Goal: Leave review/rating: Leave review/rating

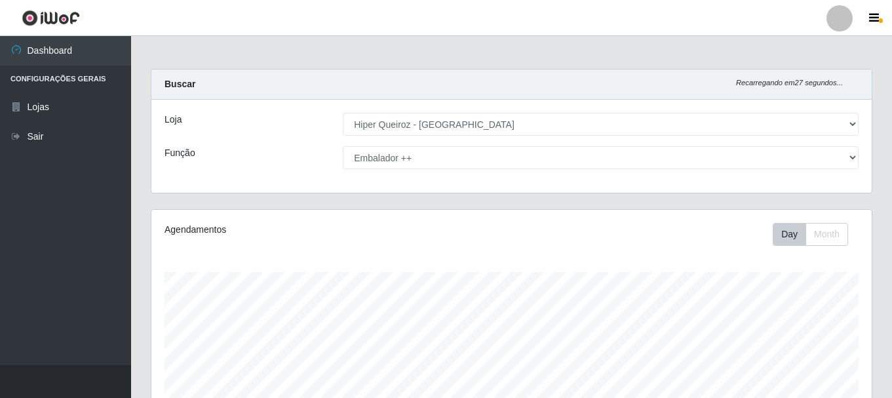
select select "513"
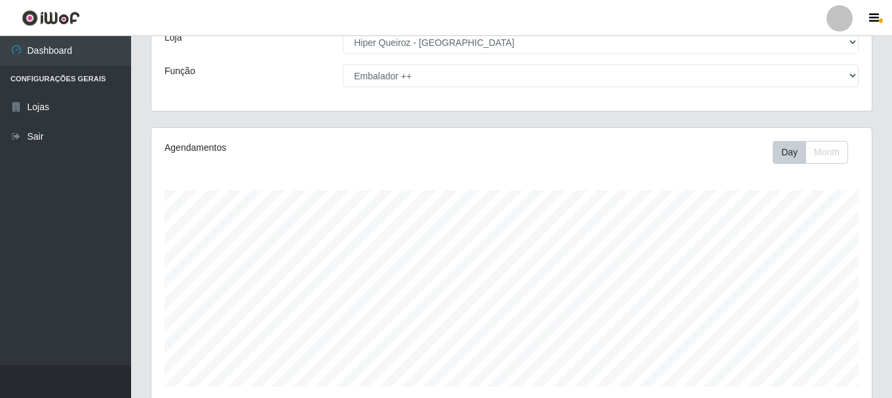
scroll to position [43, 0]
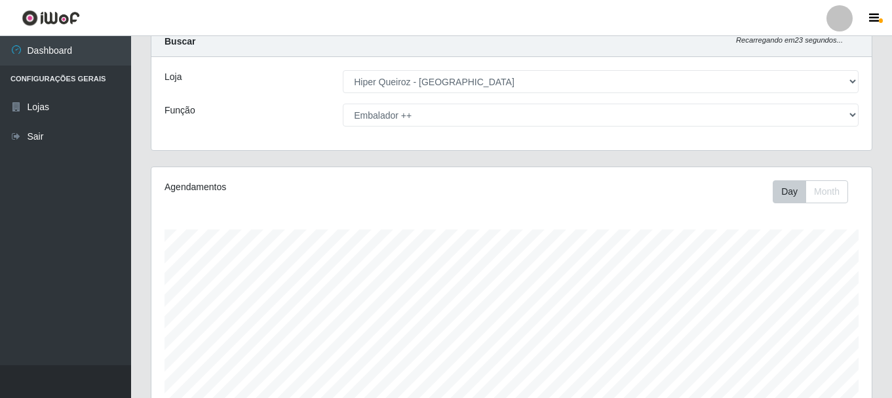
click at [450, 116] on select "[Selecione...] Embalador Embalador + Embalador ++ Operador de Caixa Operador de…" at bounding box center [601, 115] width 516 height 23
select select "1"
click at [343, 104] on select "[Selecione...] Embalador Embalador + Embalador ++ Operador de Caixa Operador de…" at bounding box center [601, 115] width 516 height 23
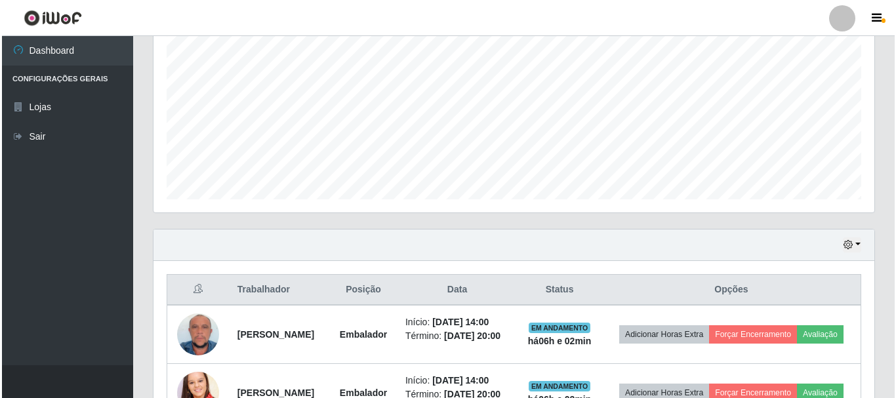
scroll to position [370, 0]
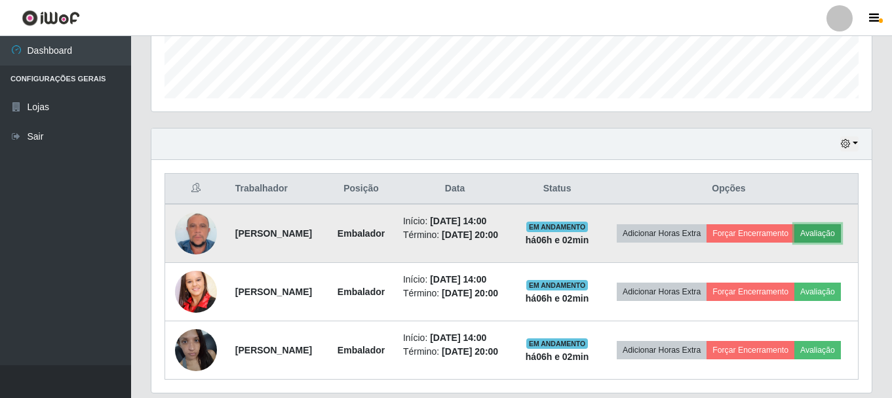
click at [795, 238] on button "Avaliação" at bounding box center [818, 233] width 47 height 18
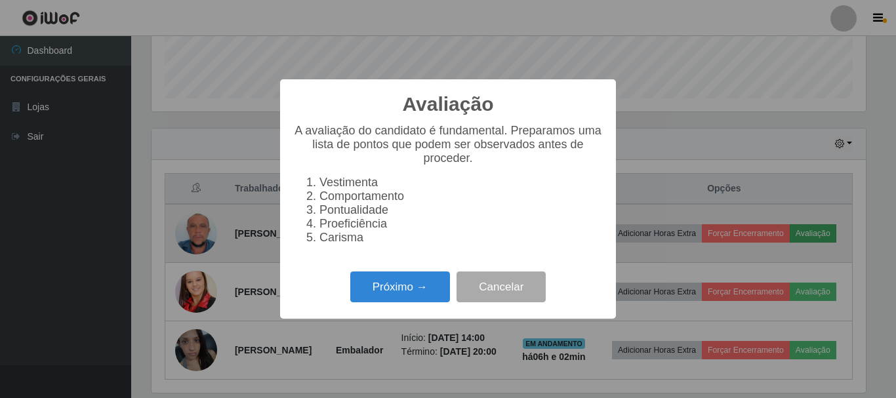
scroll to position [272, 714]
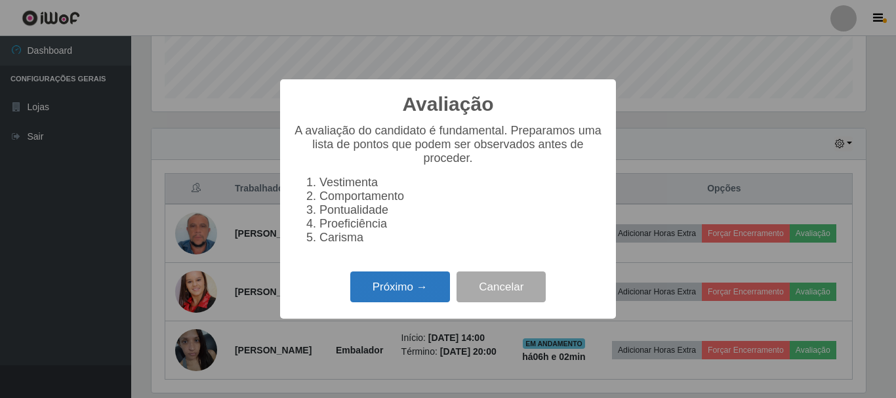
click at [391, 296] on button "Próximo →" at bounding box center [400, 286] width 100 height 31
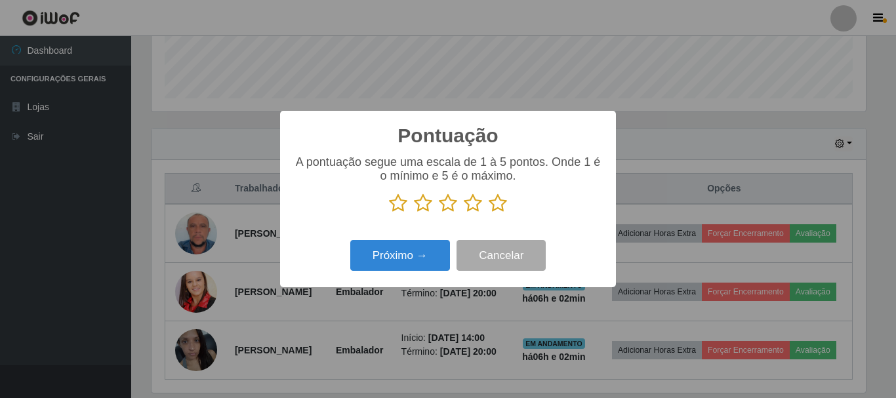
scroll to position [655406, 654964]
click at [448, 205] on icon at bounding box center [448, 203] width 18 height 20
click at [439, 213] on input "radio" at bounding box center [439, 213] width 0 height 0
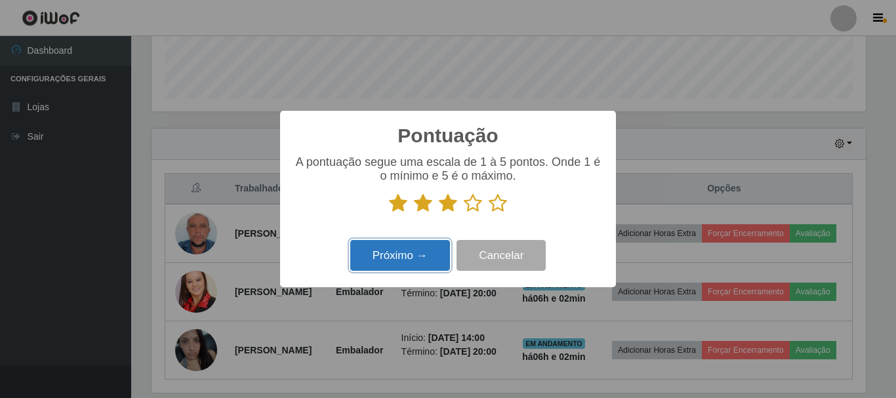
click at [428, 258] on button "Próximo →" at bounding box center [400, 255] width 100 height 31
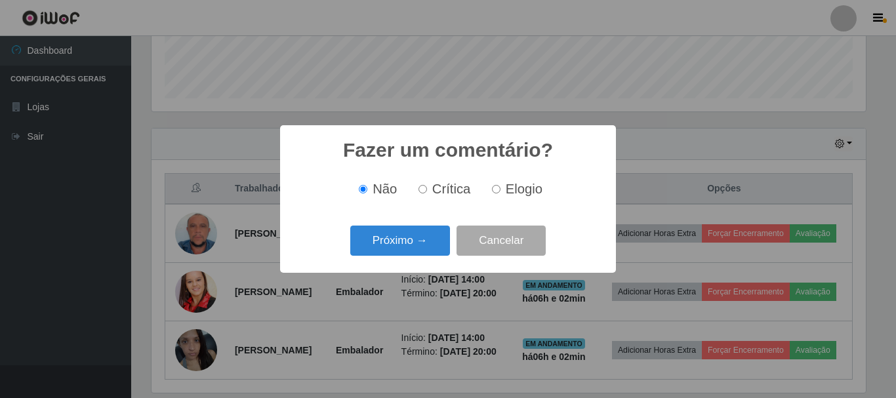
click at [423, 189] on input "Crítica" at bounding box center [422, 189] width 9 height 9
radio input "true"
click at [412, 246] on button "Próximo →" at bounding box center [400, 241] width 100 height 31
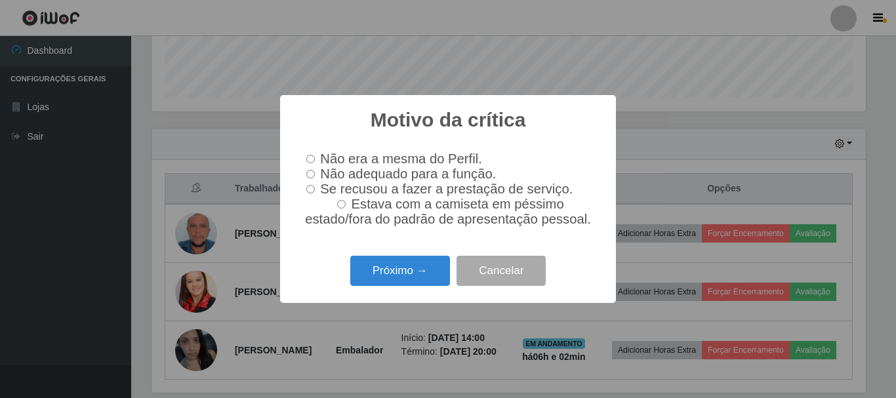
click at [309, 170] on input "Não adequado para a função." at bounding box center [310, 174] width 9 height 9
radio input "true"
click at [405, 277] on button "Próximo →" at bounding box center [400, 271] width 100 height 31
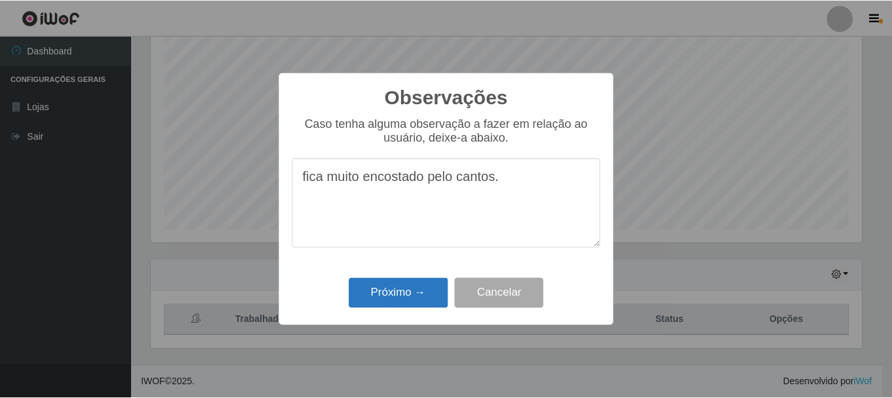
scroll to position [239, 0]
type textarea "fica muito encostado pelo cantos."
click at [420, 291] on button "Próximo →" at bounding box center [400, 293] width 100 height 31
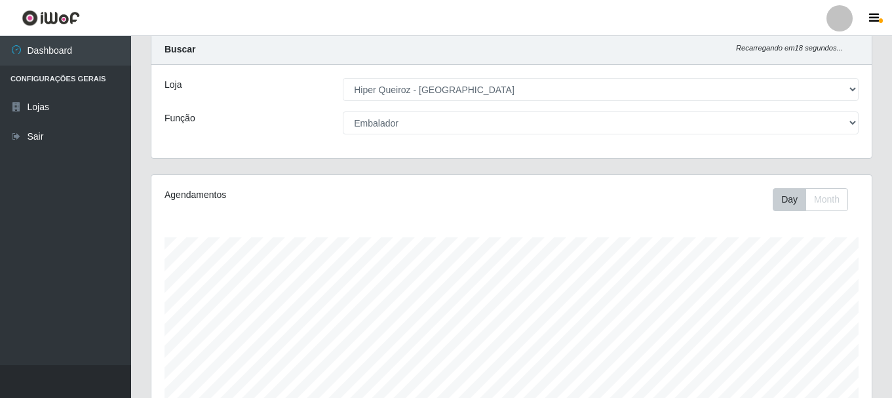
scroll to position [0, 0]
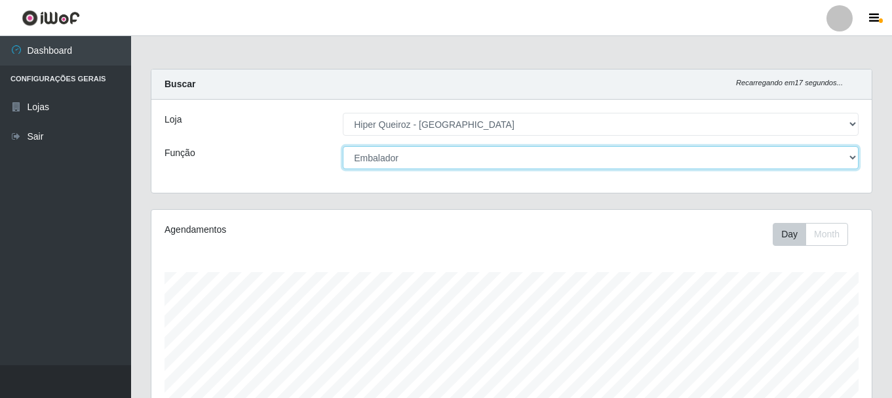
click at [403, 155] on select "[Selecione...] Embalador Embalador + Embalador ++ Operador de Caixa Operador de…" at bounding box center [601, 157] width 516 height 23
click at [343, 146] on select "[Selecione...] Embalador Embalador + Embalador ++ Operador de Caixa Operador de…" at bounding box center [601, 157] width 516 height 23
click at [487, 157] on select "[Selecione...] Embalador Embalador + Embalador ++ Operador de Caixa Operador de…" at bounding box center [601, 157] width 516 height 23
click at [343, 146] on select "[Selecione...] Embalador Embalador + Embalador ++ Operador de Caixa Operador de…" at bounding box center [601, 157] width 516 height 23
click at [431, 157] on select "[Selecione...] Embalador Embalador + Embalador ++ Operador de Caixa Operador de…" at bounding box center [601, 157] width 516 height 23
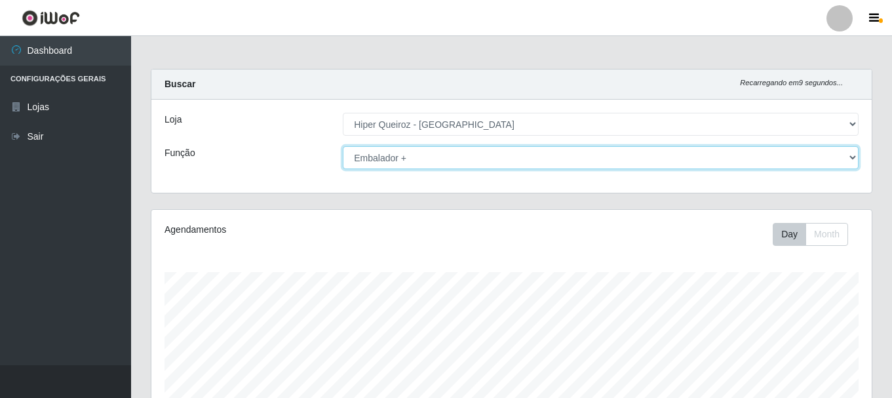
select select "1"
click at [343, 146] on select "[Selecione...] Embalador Embalador + Embalador ++ Operador de Caixa Operador de…" at bounding box center [601, 157] width 516 height 23
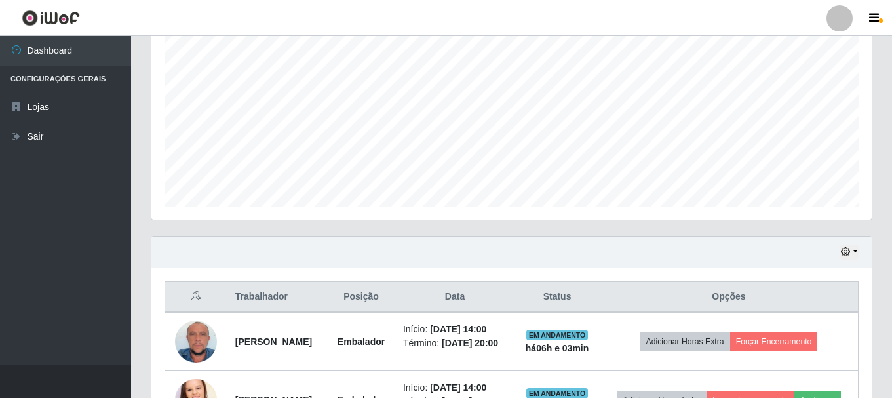
scroll to position [328, 0]
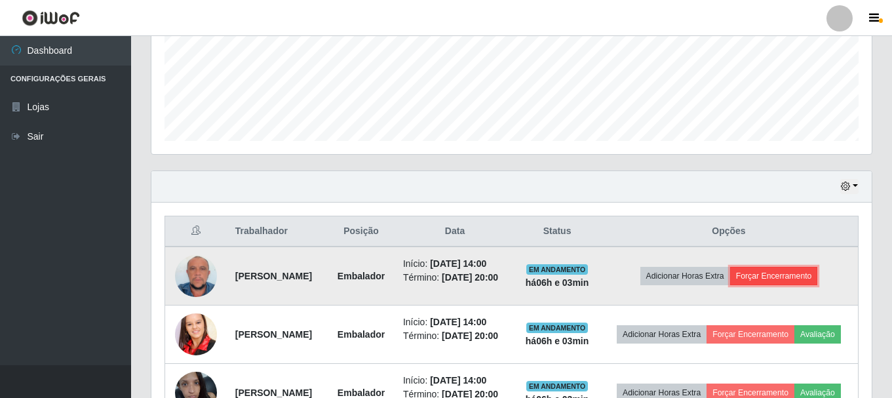
click at [791, 275] on button "Forçar Encerramento" at bounding box center [774, 276] width 88 height 18
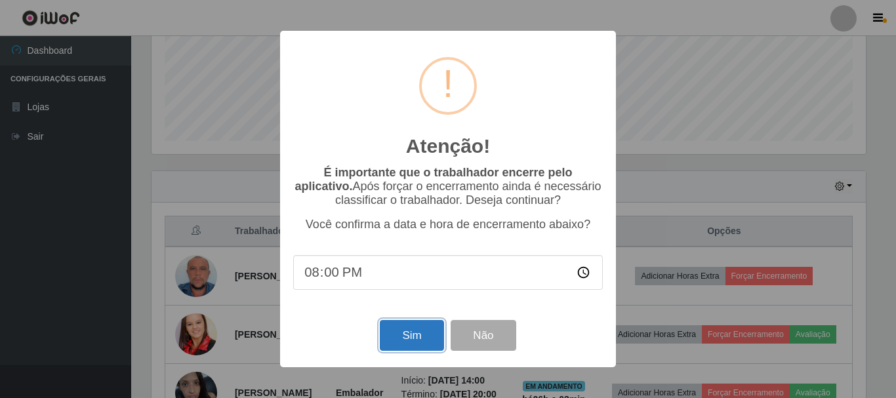
click at [387, 336] on button "Sim" at bounding box center [412, 335] width 64 height 31
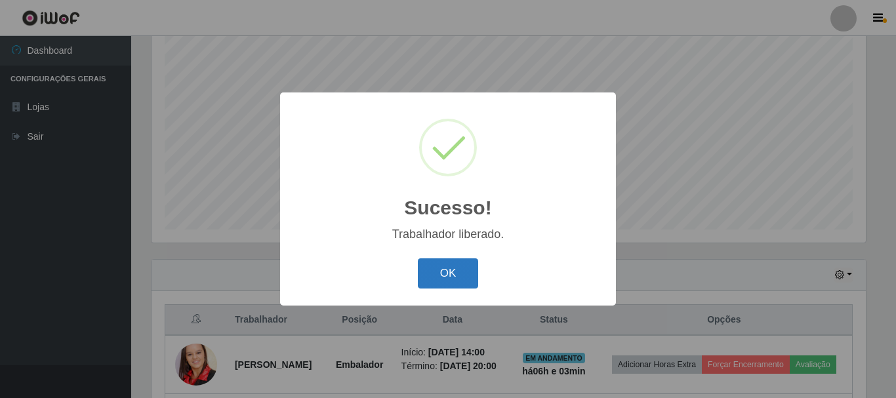
click at [445, 274] on button "OK" at bounding box center [448, 273] width 61 height 31
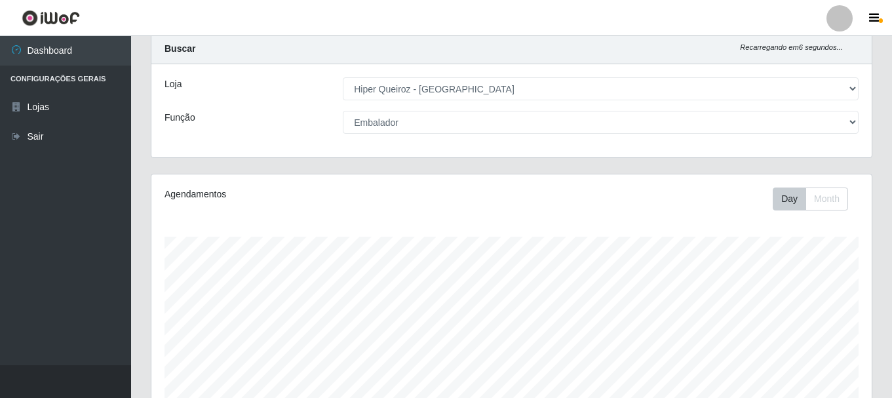
scroll to position [0, 0]
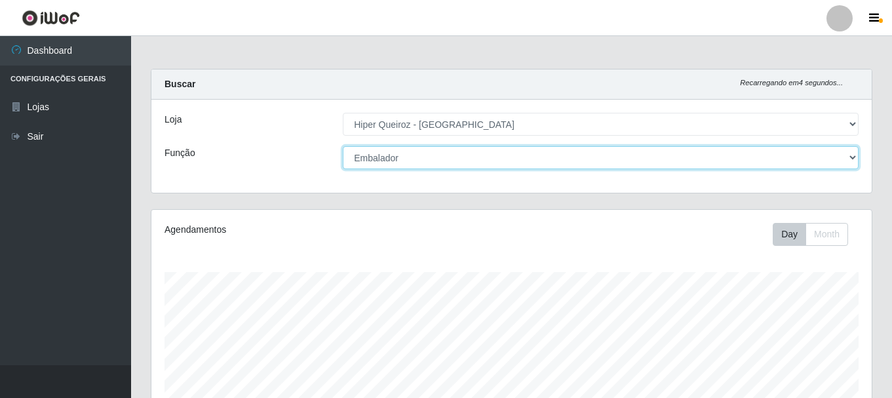
click at [403, 163] on select "[Selecione...] Embalador Embalador + Embalador ++ Operador de Caixa Operador de…" at bounding box center [601, 157] width 516 height 23
click at [343, 146] on select "[Selecione...] Embalador Embalador + Embalador ++ Operador de Caixa Operador de…" at bounding box center [601, 157] width 516 height 23
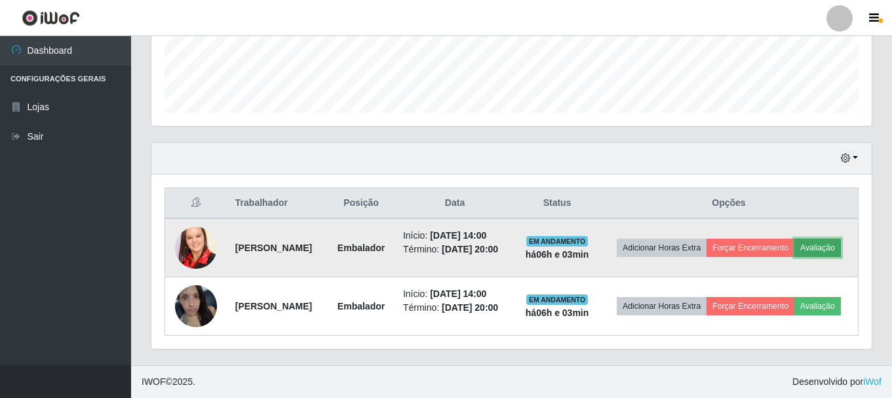
click at [795, 239] on button "Avaliação" at bounding box center [818, 248] width 47 height 18
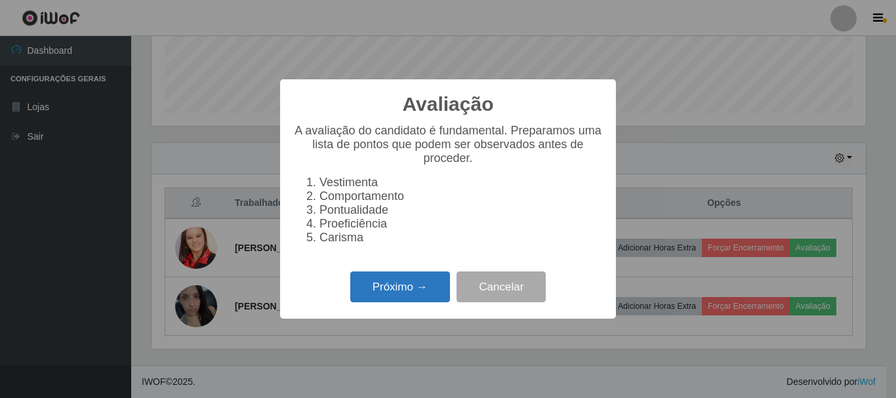
click at [408, 294] on button "Próximo →" at bounding box center [400, 286] width 100 height 31
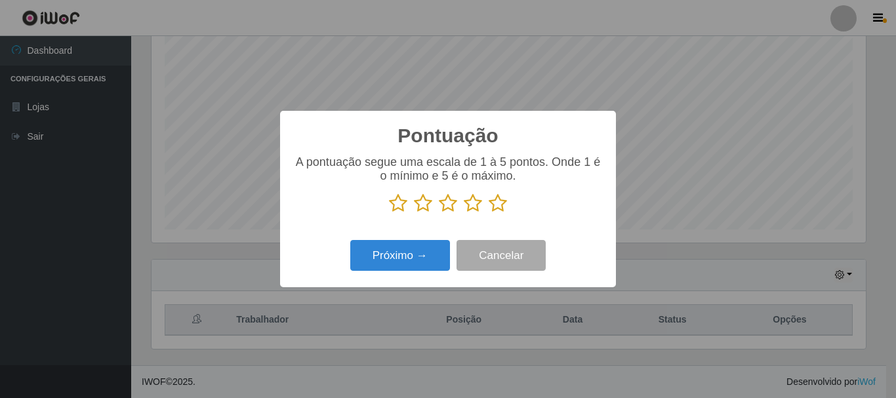
click at [505, 199] on icon at bounding box center [497, 203] width 18 height 20
click at [488, 213] on input "radio" at bounding box center [488, 213] width 0 height 0
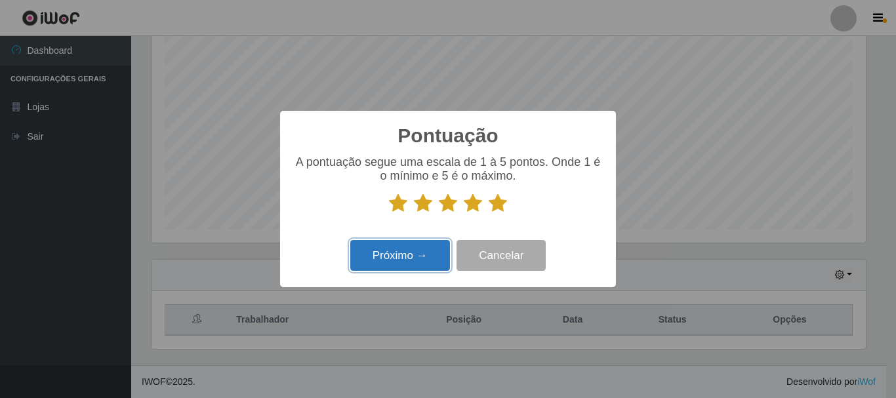
click at [384, 259] on button "Próximo →" at bounding box center [400, 255] width 100 height 31
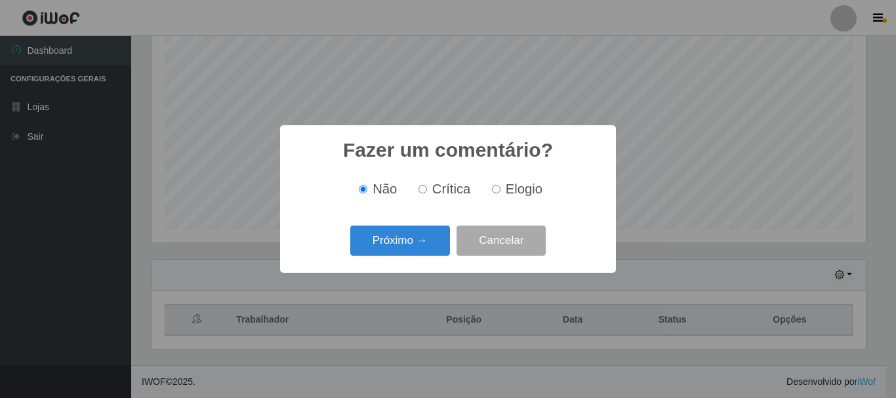
click at [494, 189] on input "Elogio" at bounding box center [496, 189] width 9 height 9
radio input "true"
click at [399, 248] on button "Próximo →" at bounding box center [400, 241] width 100 height 31
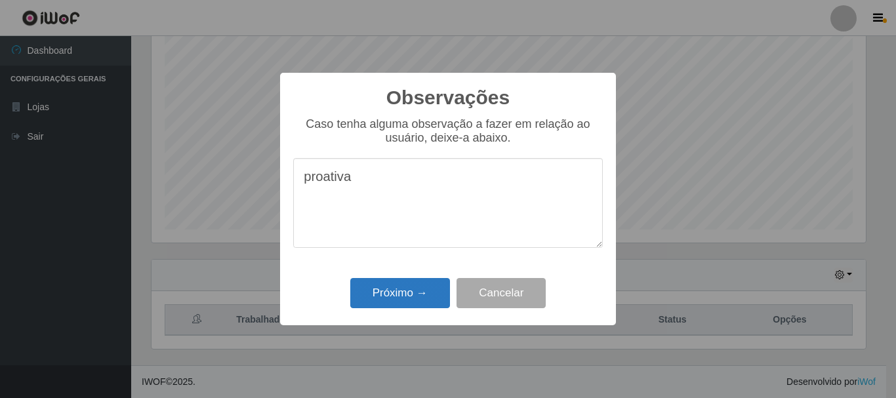
type textarea "proativa"
click at [403, 288] on button "Próximo →" at bounding box center [400, 293] width 100 height 31
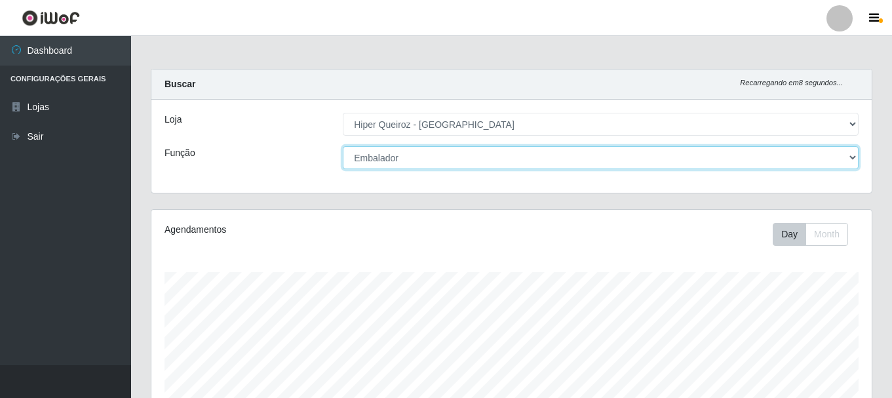
click at [462, 159] on select "[Selecione...] Embalador Embalador + Embalador ++ Operador de Caixa Operador de…" at bounding box center [601, 157] width 516 height 23
click at [343, 146] on select "[Selecione...] Embalador Embalador + Embalador ++ Operador de Caixa Operador de…" at bounding box center [601, 157] width 516 height 23
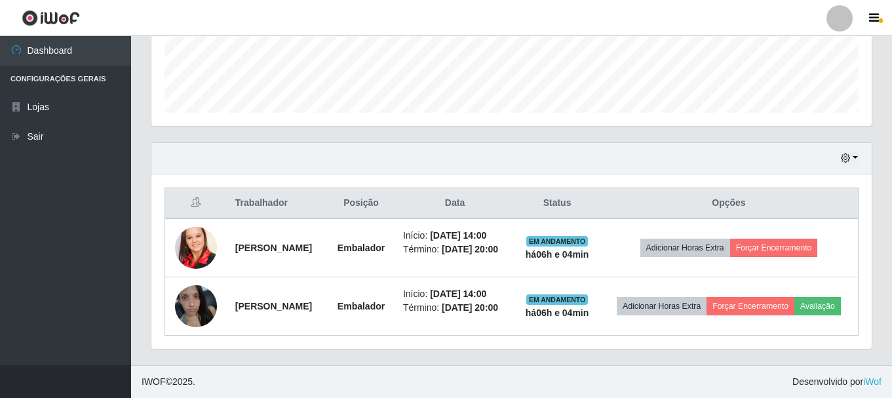
scroll to position [376, 0]
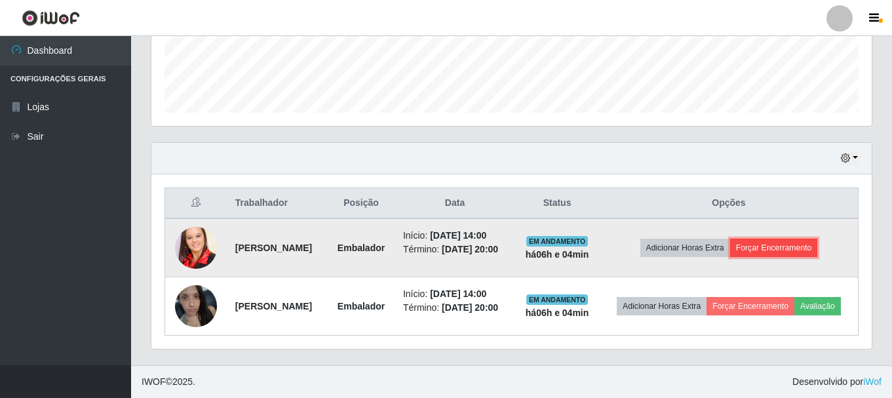
click at [793, 239] on button "Forçar Encerramento" at bounding box center [774, 248] width 88 height 18
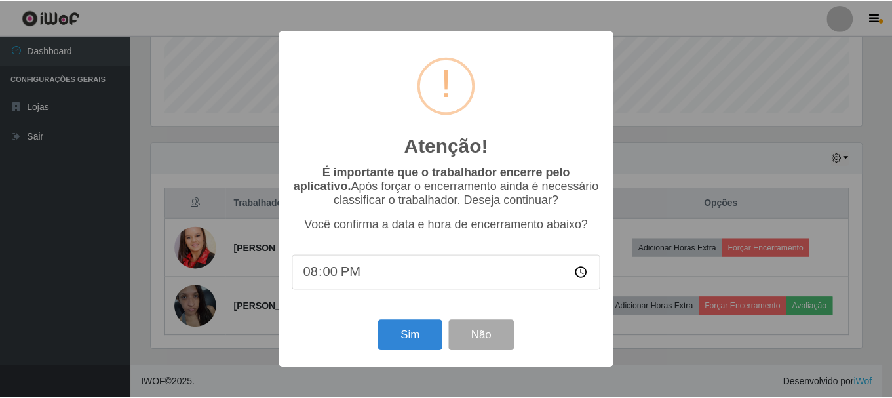
scroll to position [239, 0]
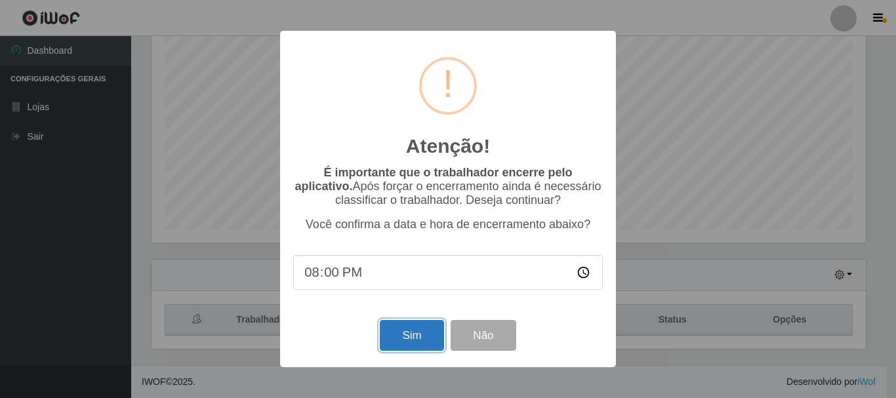
click at [406, 344] on button "Sim" at bounding box center [412, 335] width 64 height 31
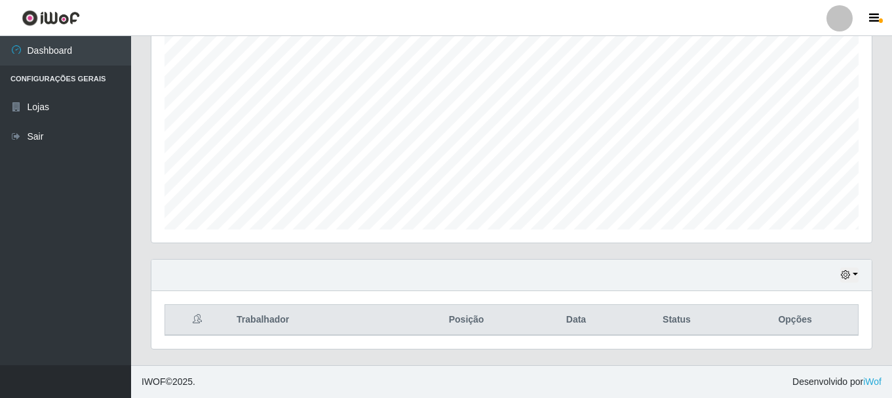
scroll to position [272, 714]
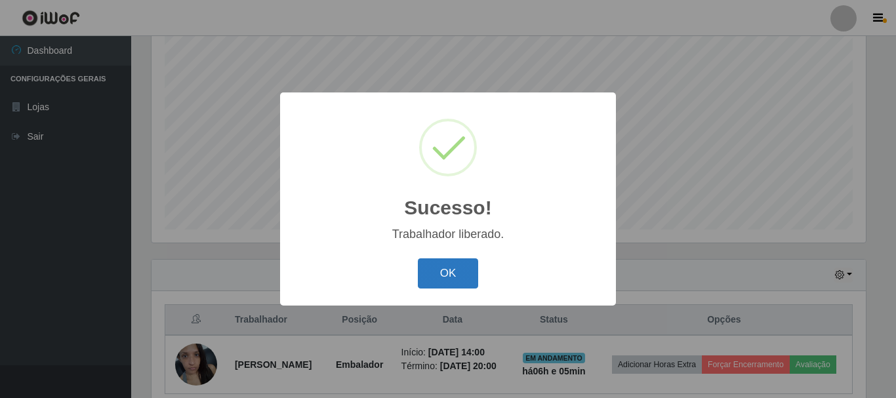
click at [457, 277] on button "OK" at bounding box center [448, 273] width 61 height 31
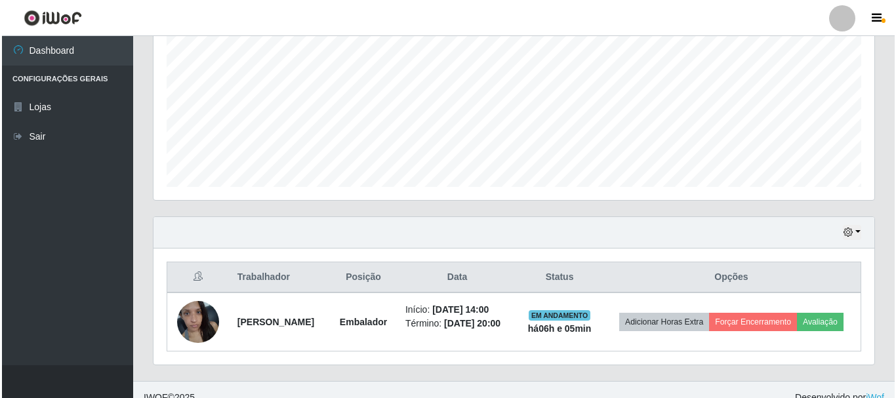
scroll to position [308, 0]
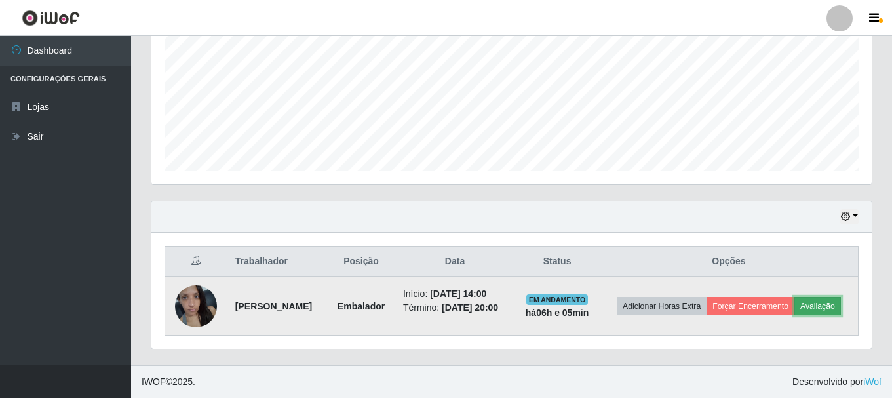
click at [795, 305] on button "Avaliação" at bounding box center [818, 306] width 47 height 18
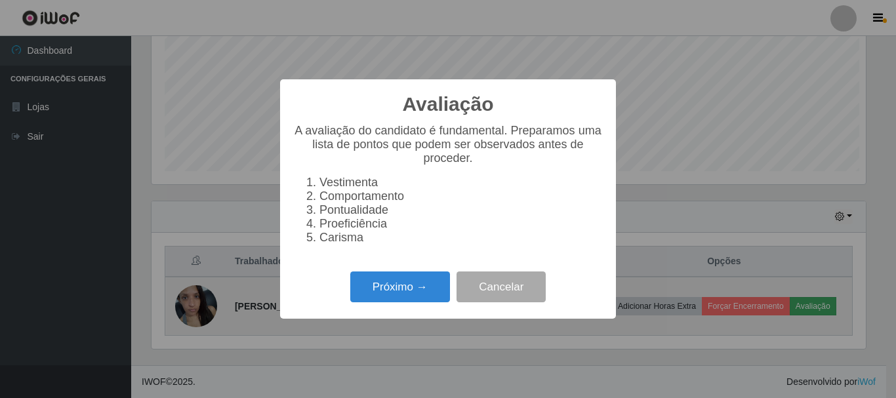
scroll to position [272, 714]
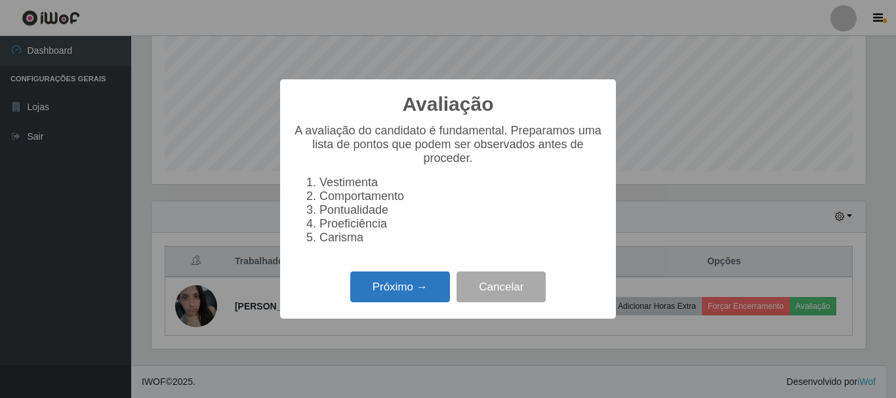
click at [419, 295] on button "Próximo →" at bounding box center [400, 286] width 100 height 31
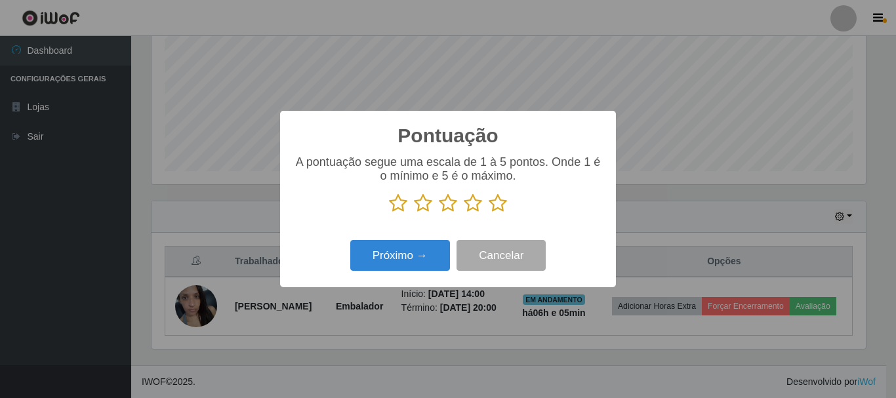
click at [471, 203] on icon at bounding box center [473, 203] width 18 height 20
click at [464, 213] on input "radio" at bounding box center [464, 213] width 0 height 0
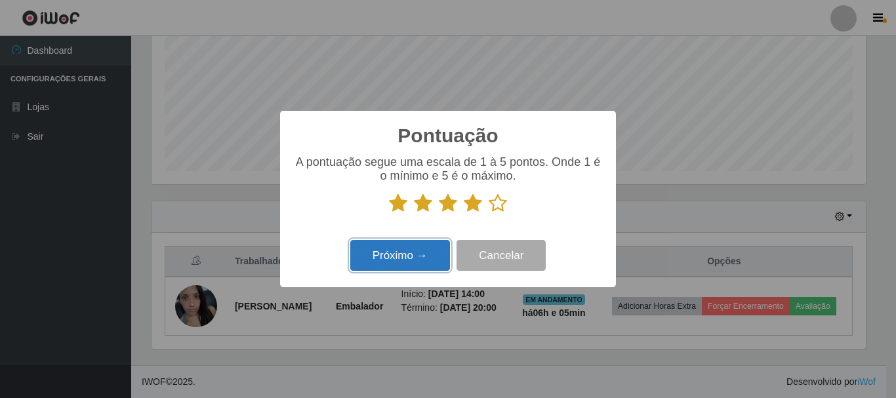
click at [412, 258] on button "Próximo →" at bounding box center [400, 255] width 100 height 31
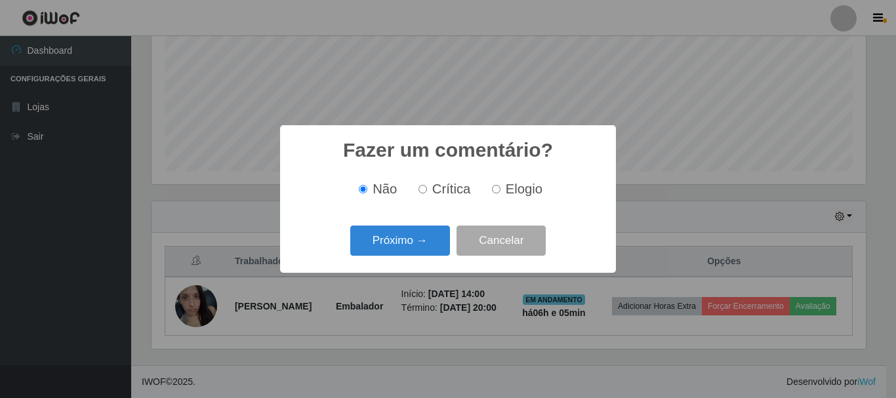
click at [498, 188] on input "Elogio" at bounding box center [496, 189] width 9 height 9
radio input "true"
click at [420, 249] on button "Próximo →" at bounding box center [400, 241] width 100 height 31
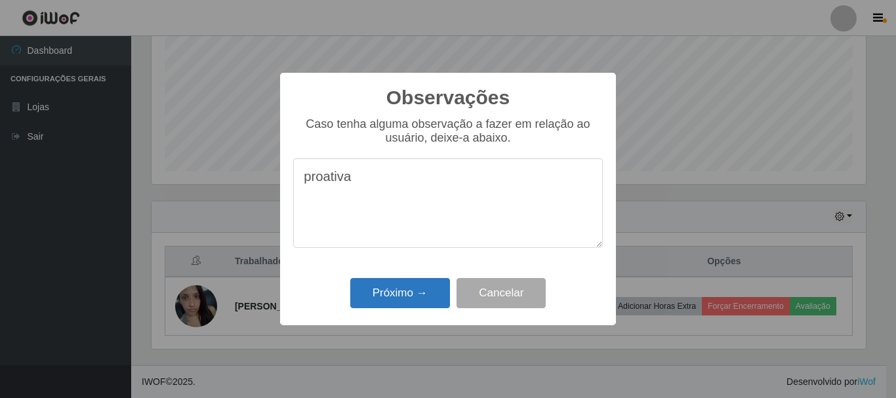
type textarea "proativa"
click at [403, 288] on button "Próximo →" at bounding box center [400, 293] width 100 height 31
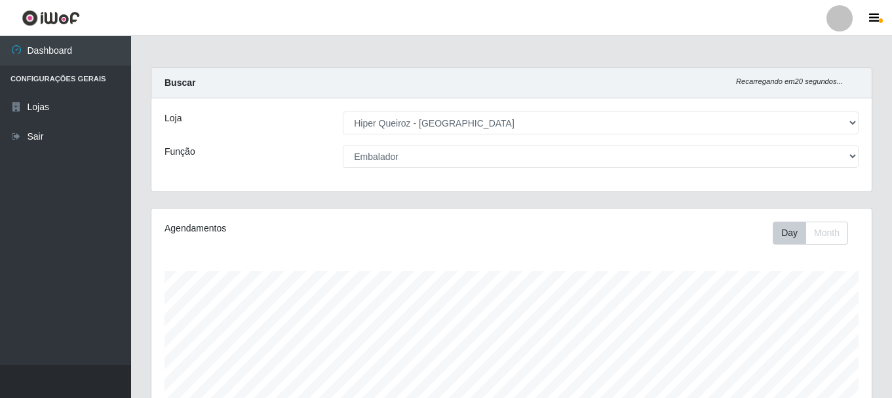
scroll to position [0, 0]
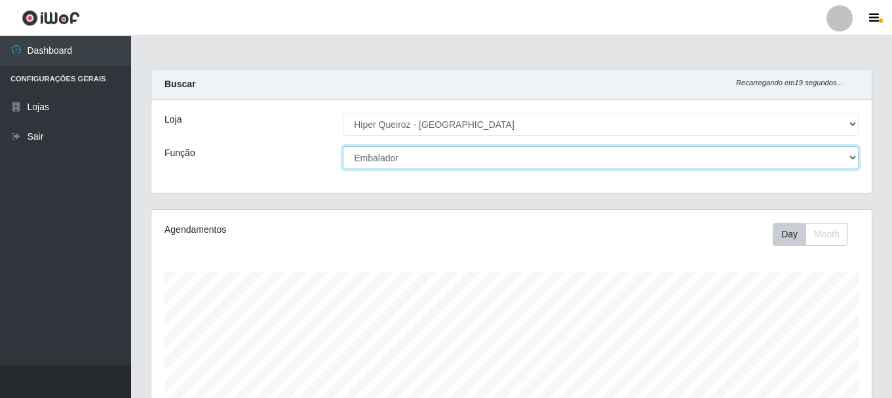
click at [490, 159] on select "[Selecione...] Embalador Embalador + Embalador ++ Operador de Caixa Operador de…" at bounding box center [601, 157] width 516 height 23
click at [343, 146] on select "[Selecione...] Embalador Embalador + Embalador ++ Operador de Caixa Operador de…" at bounding box center [601, 157] width 516 height 23
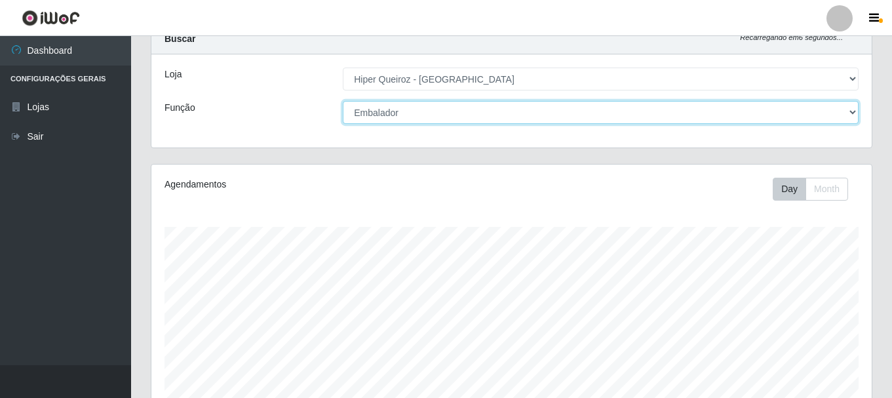
scroll to position [43, 0]
click at [488, 113] on select "[Selecione...] Embalador Embalador + Embalador ++ Operador de Caixa Operador de…" at bounding box center [601, 115] width 516 height 23
click at [343, 104] on select "[Selecione...] Embalador Embalador + Embalador ++ Operador de Caixa Operador de…" at bounding box center [601, 115] width 516 height 23
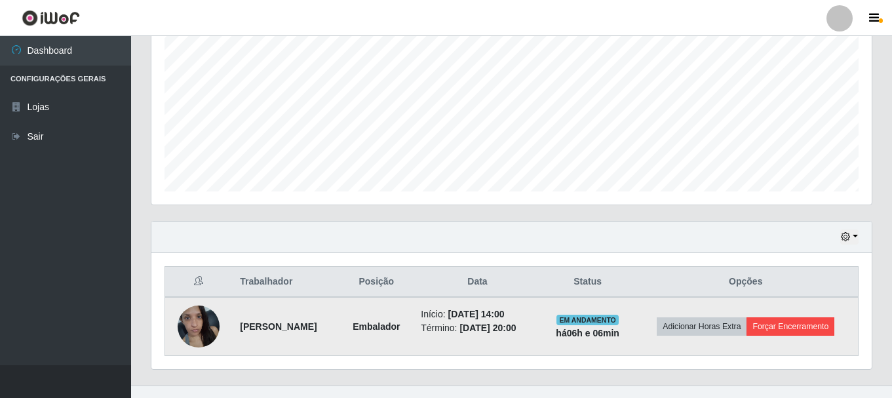
scroll to position [298, 0]
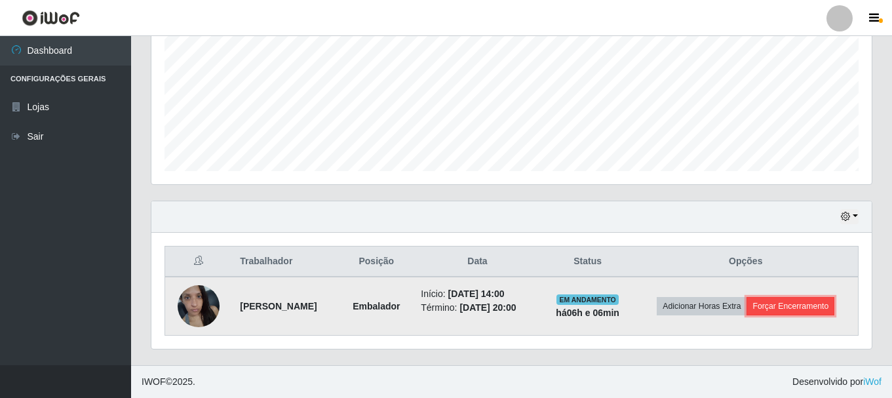
click at [803, 311] on button "Forçar Encerramento" at bounding box center [791, 306] width 88 height 18
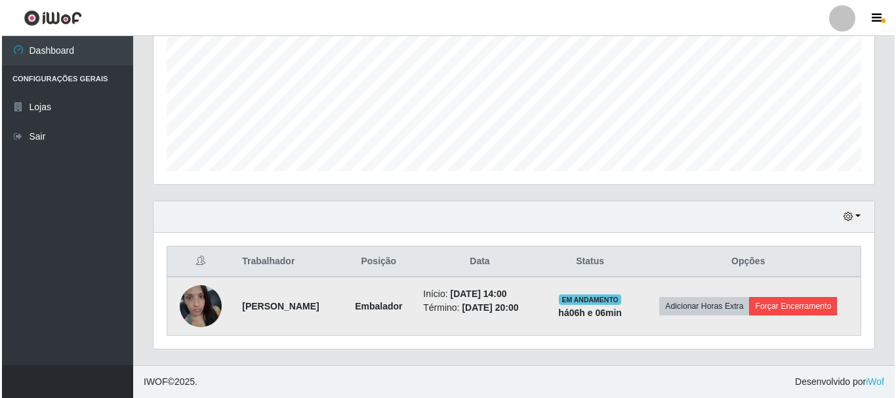
scroll to position [272, 714]
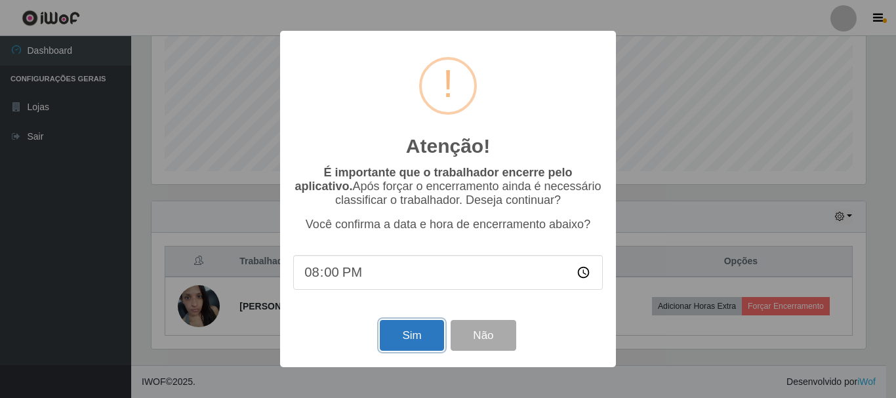
click at [403, 334] on button "Sim" at bounding box center [412, 335] width 64 height 31
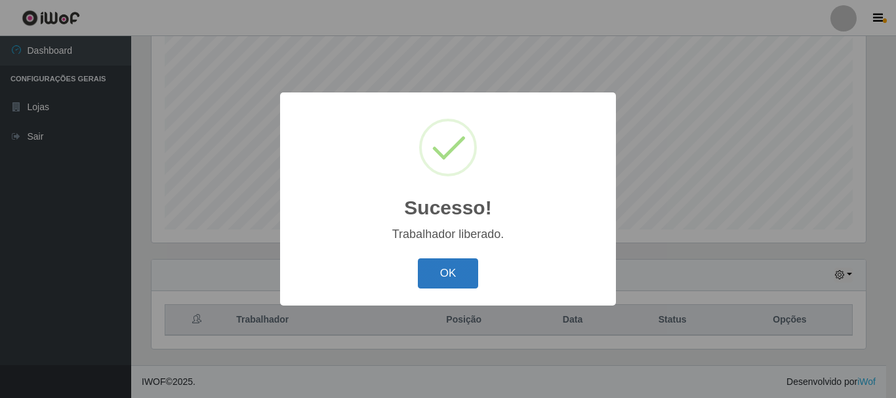
click at [450, 283] on button "OK" at bounding box center [448, 273] width 61 height 31
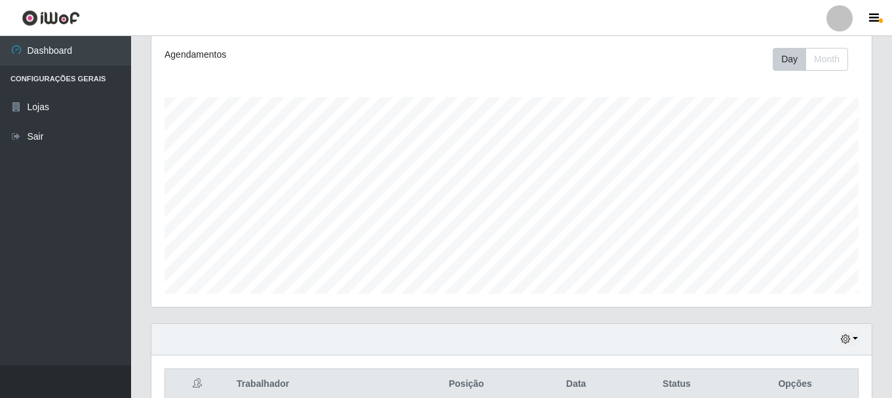
scroll to position [66, 0]
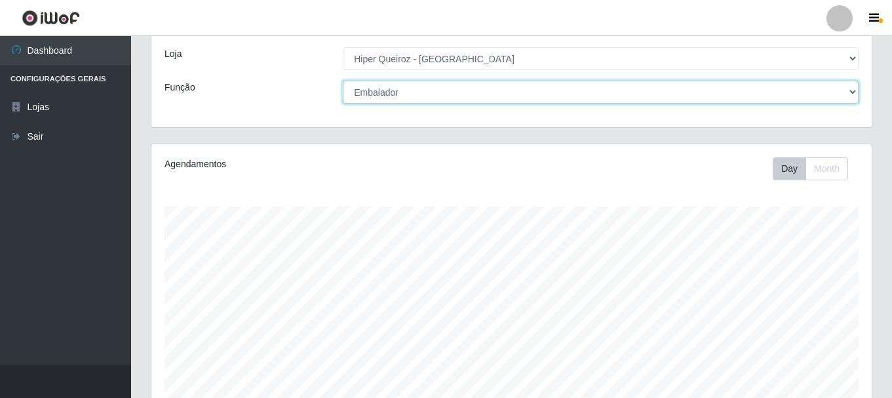
click at [429, 96] on select "[Selecione...] Embalador Embalador + Embalador ++ Operador de Caixa Operador de…" at bounding box center [601, 92] width 516 height 23
select select "22"
click at [343, 81] on select "[Selecione...] Embalador Embalador + Embalador ++ Operador de Caixa Operador de…" at bounding box center [601, 92] width 516 height 23
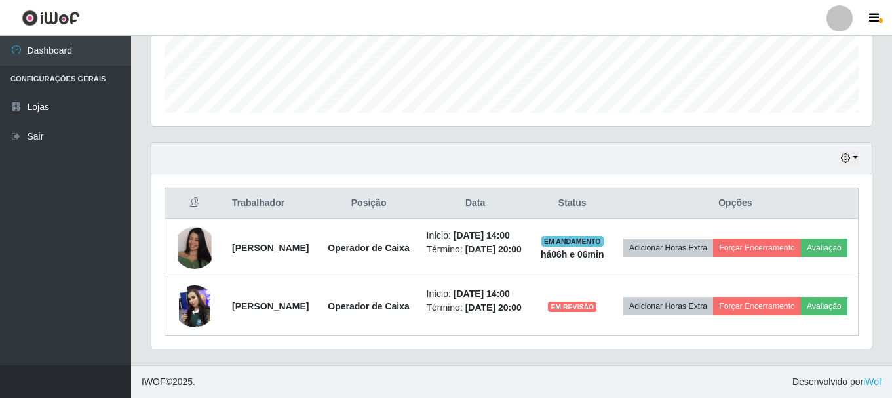
scroll to position [403, 0]
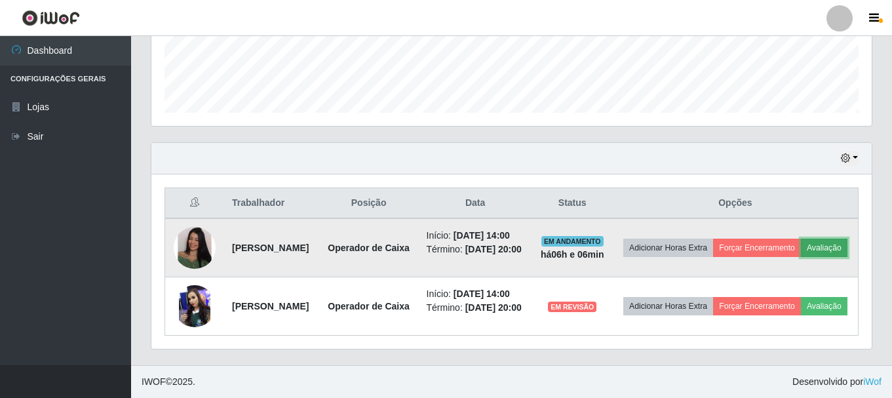
click at [801, 239] on button "Avaliação" at bounding box center [824, 248] width 47 height 18
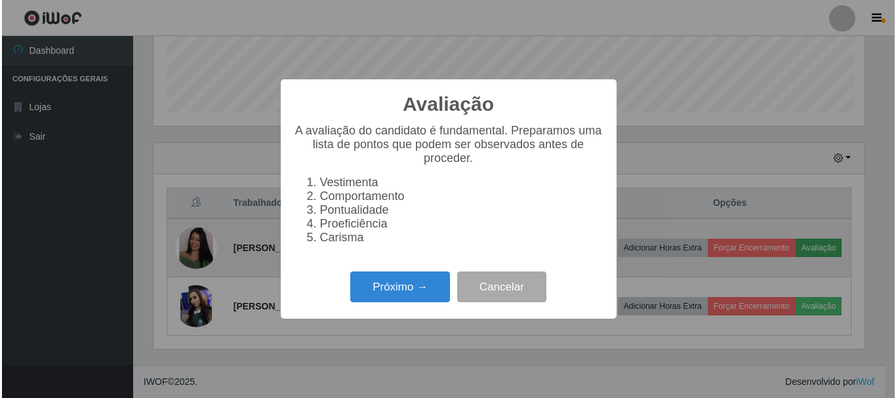
scroll to position [272, 714]
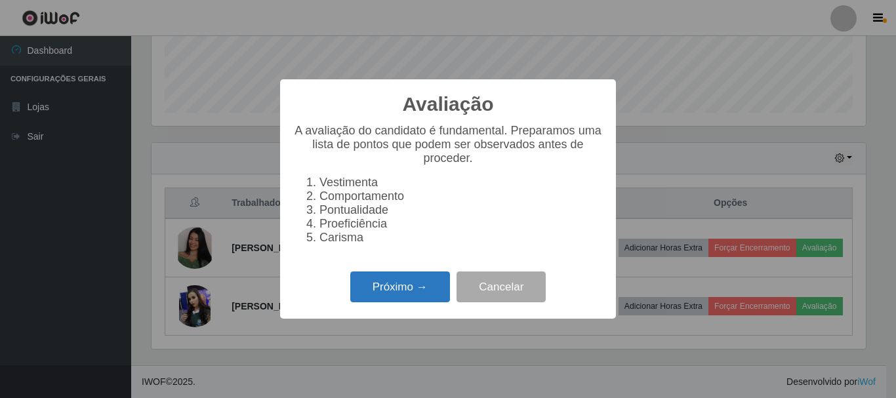
click at [410, 294] on button "Próximo →" at bounding box center [400, 286] width 100 height 31
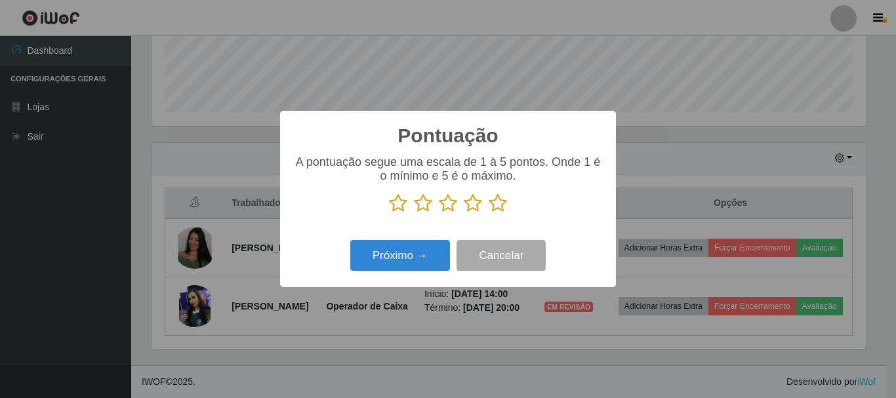
click at [499, 205] on icon at bounding box center [497, 203] width 18 height 20
click at [488, 213] on input "radio" at bounding box center [488, 213] width 0 height 0
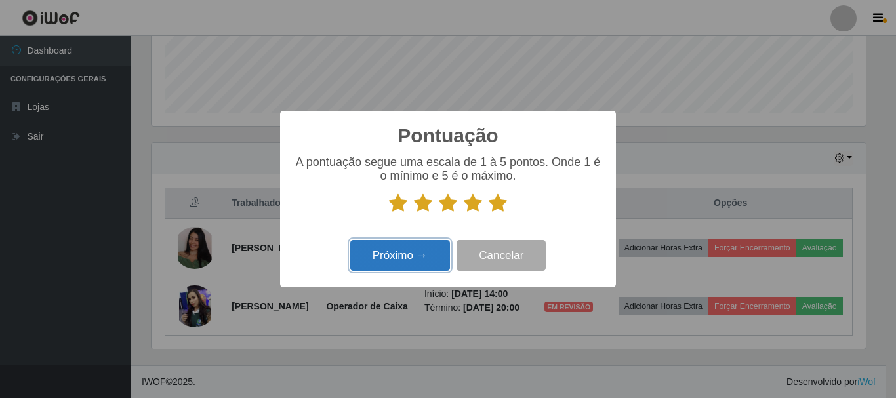
click at [388, 255] on button "Próximo →" at bounding box center [400, 255] width 100 height 31
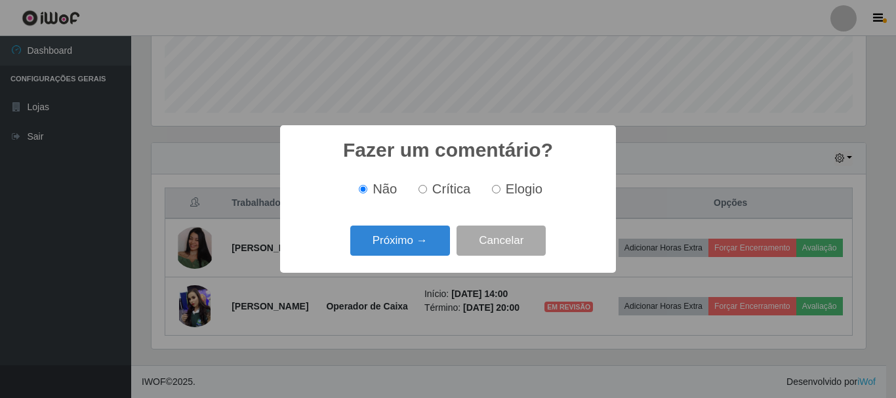
click at [497, 191] on input "Elogio" at bounding box center [496, 189] width 9 height 9
radio input "true"
click at [399, 245] on button "Próximo →" at bounding box center [400, 241] width 100 height 31
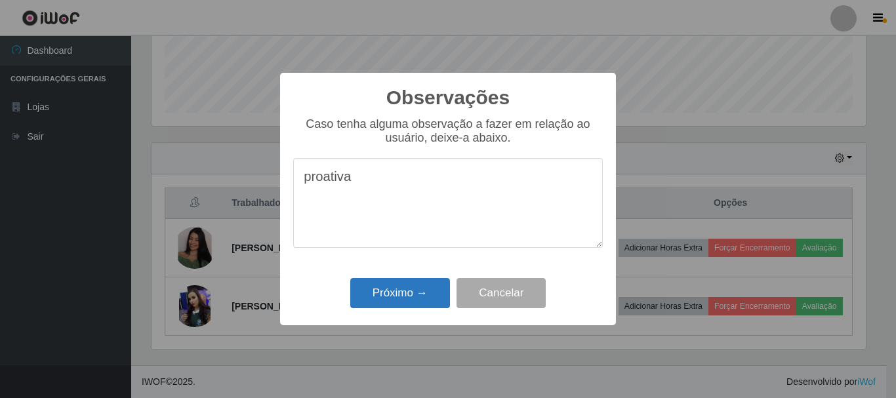
type textarea "proativa"
click at [401, 288] on button "Próximo →" at bounding box center [400, 293] width 100 height 31
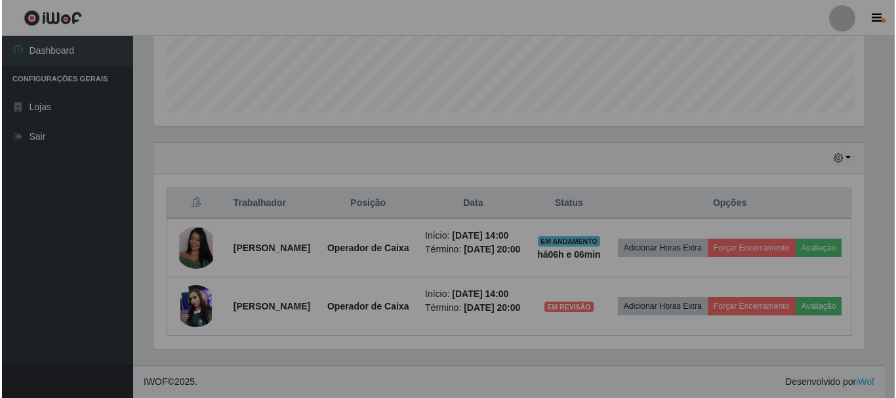
scroll to position [272, 721]
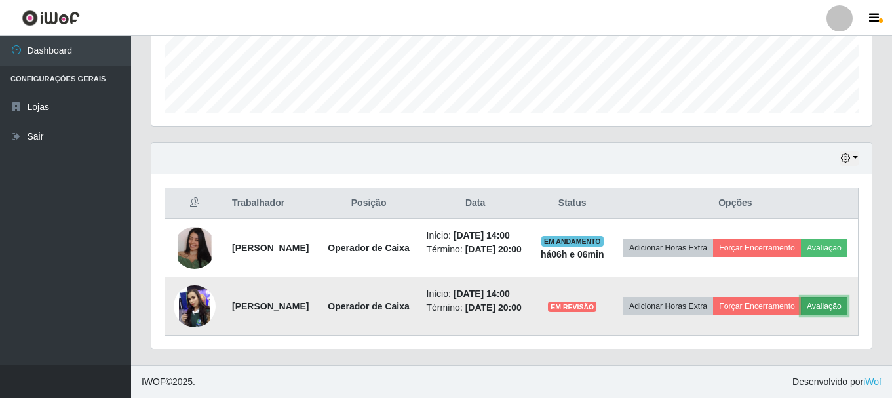
click at [801, 302] on button "Avaliação" at bounding box center [824, 306] width 47 height 18
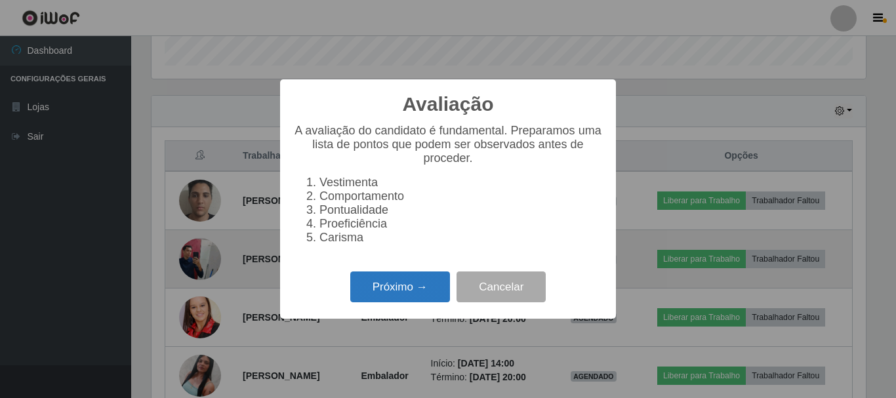
click at [382, 292] on button "Próximo →" at bounding box center [400, 286] width 100 height 31
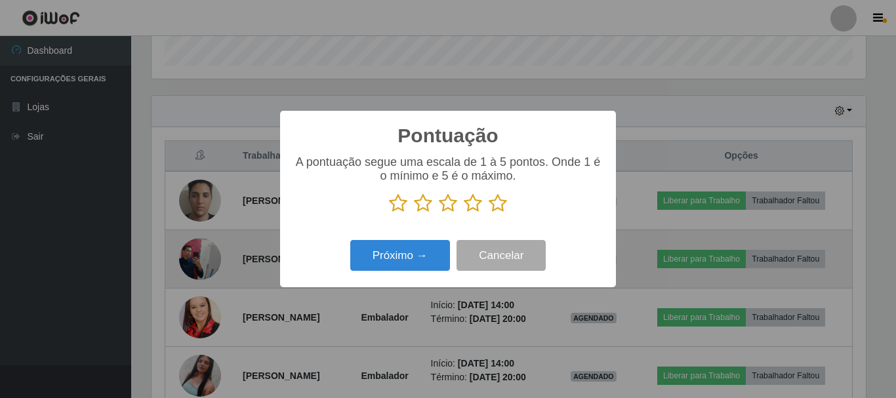
scroll to position [655406, 654964]
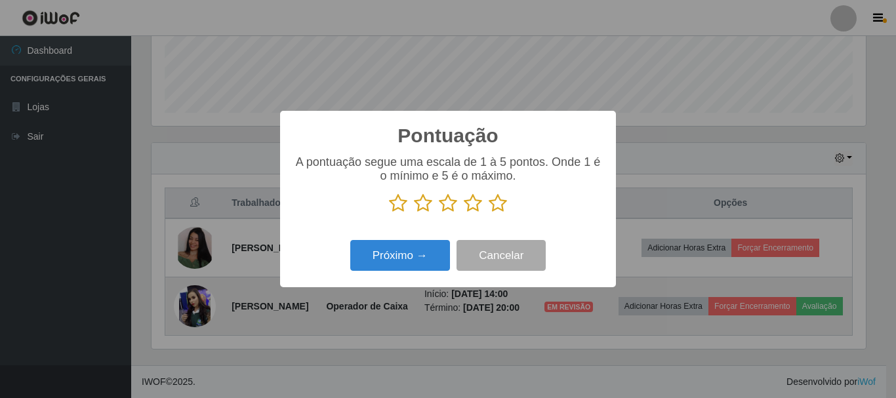
click at [420, 206] on icon at bounding box center [423, 203] width 18 height 20
click at [414, 213] on input "radio" at bounding box center [414, 213] width 0 height 0
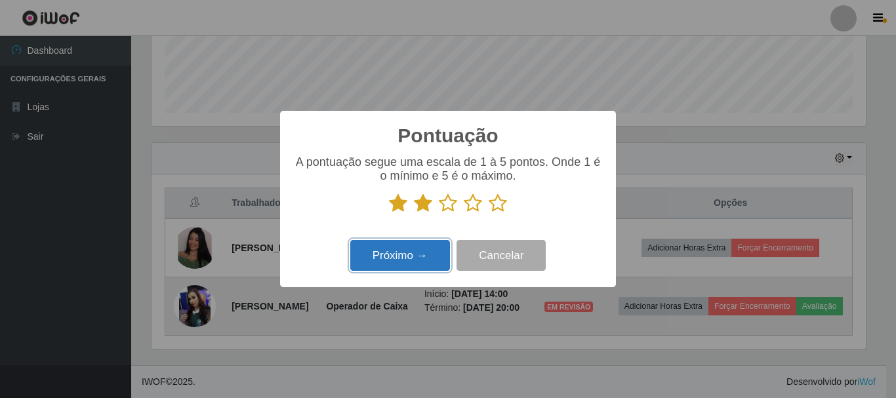
click at [408, 250] on button "Próximo →" at bounding box center [400, 255] width 100 height 31
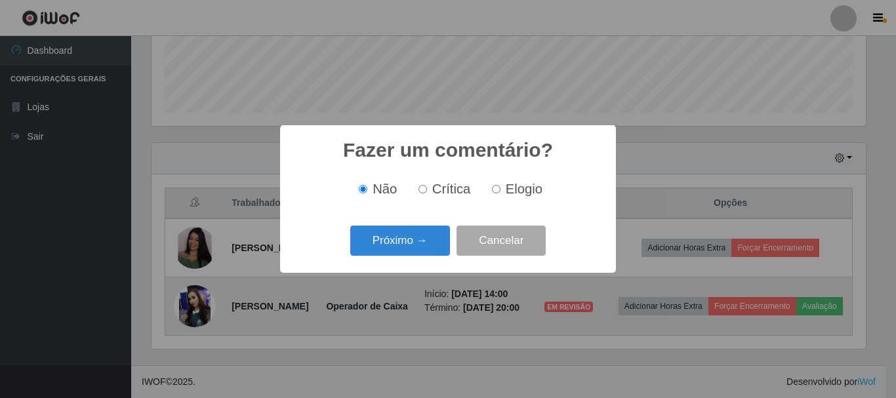
scroll to position [239, 0]
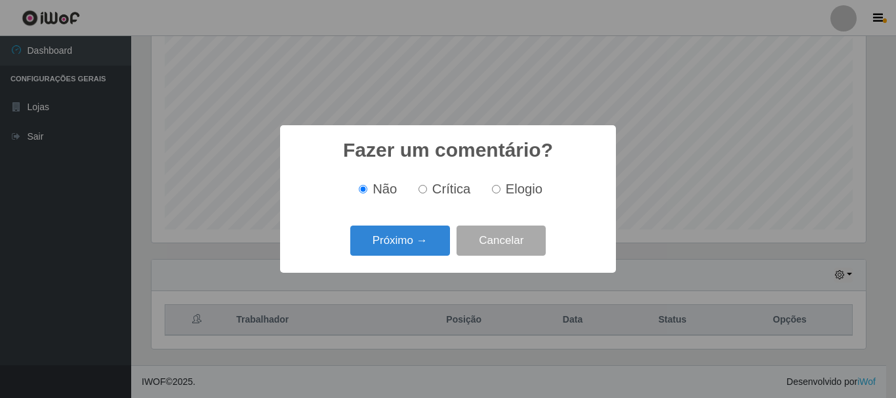
click at [424, 190] on input "Crítica" at bounding box center [422, 189] width 9 height 9
radio input "true"
click at [421, 229] on button "Próximo →" at bounding box center [400, 241] width 100 height 31
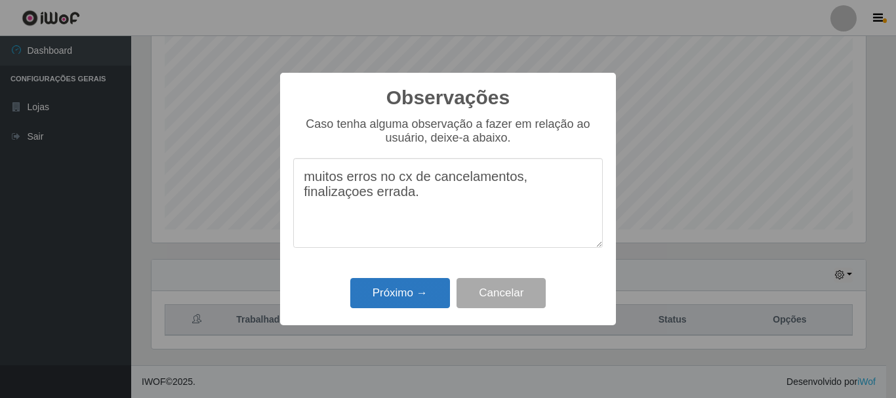
type textarea "muitos erros no cx de cancelamentos, finalizaçoes errada."
click at [408, 293] on button "Próximo →" at bounding box center [400, 293] width 100 height 31
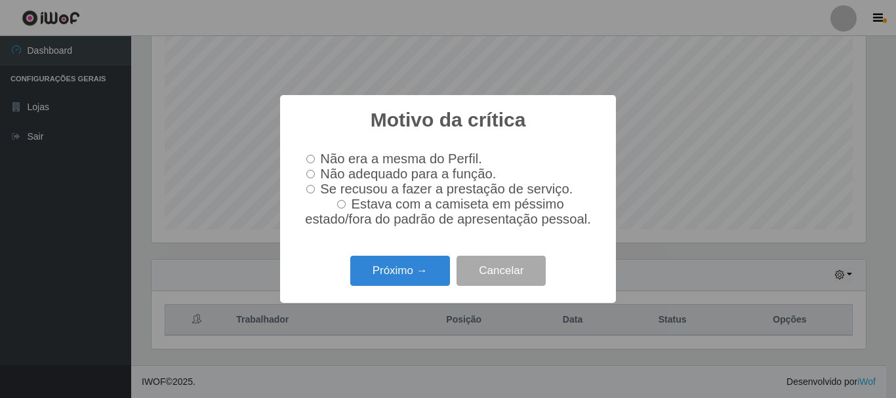
click at [316, 170] on label "Não adequado para a função." at bounding box center [398, 174] width 195 height 15
click at [315, 170] on input "Não adequado para a função." at bounding box center [310, 174] width 9 height 9
radio input "true"
click at [389, 273] on button "Próximo →" at bounding box center [400, 271] width 100 height 31
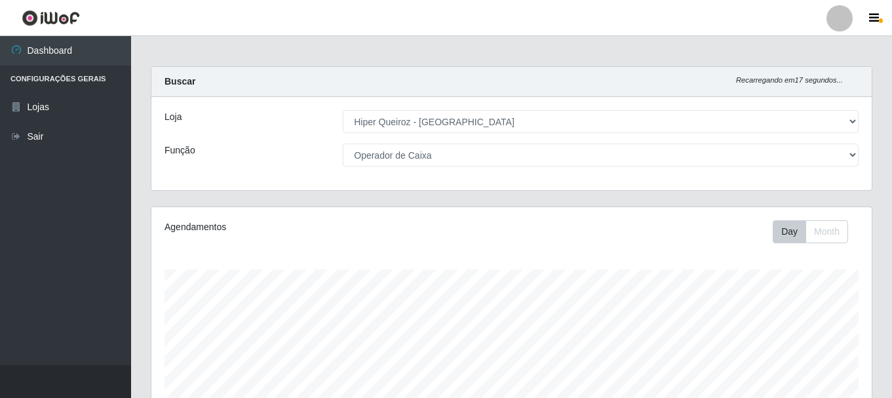
scroll to position [0, 0]
